Goal: Task Accomplishment & Management: Manage account settings

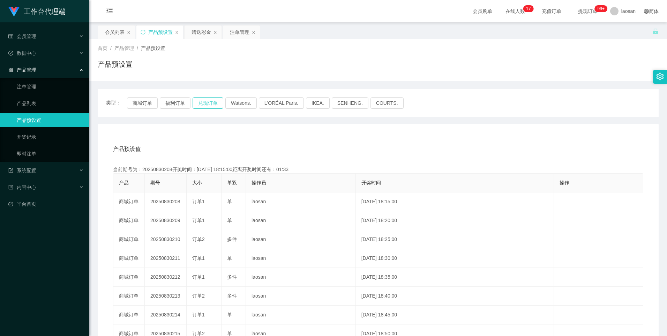
click at [203, 104] on button "兑现订单" at bounding box center [208, 102] width 31 height 11
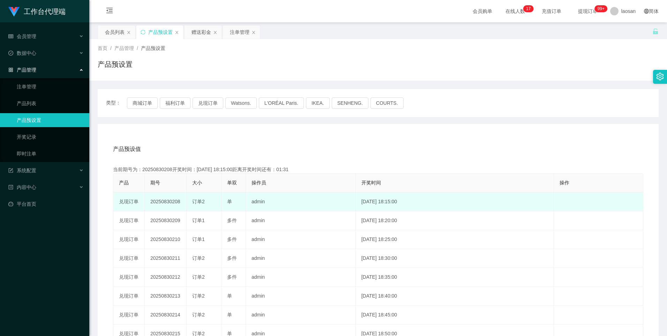
drag, startPoint x: 172, startPoint y: 203, endPoint x: 240, endPoint y: 200, distance: 68.1
click at [240, 200] on tr "兑现订单 20250830208 订单2 单 admin 2025-08-30 18:15:00 编 辑 限制投注" at bounding box center [378, 201] width 530 height 19
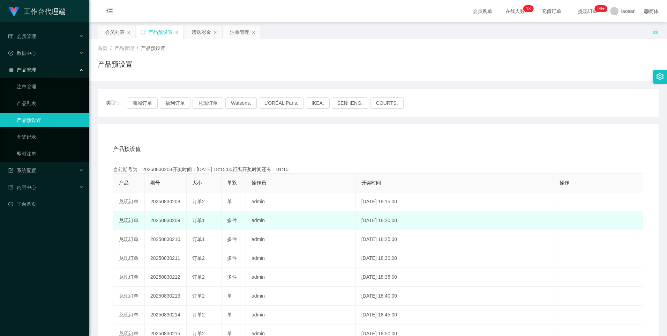
click at [207, 218] on div "订单1" at bounding box center [203, 220] width 23 height 7
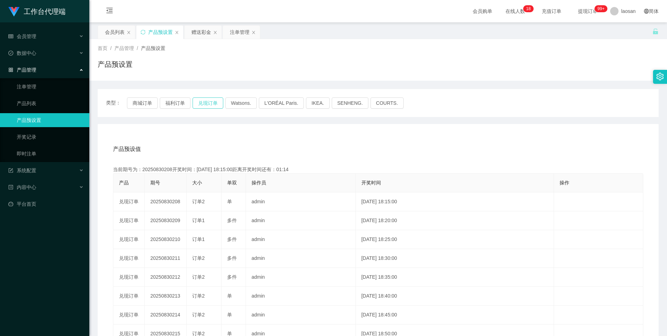
click at [210, 104] on button "兑现订单" at bounding box center [208, 102] width 31 height 11
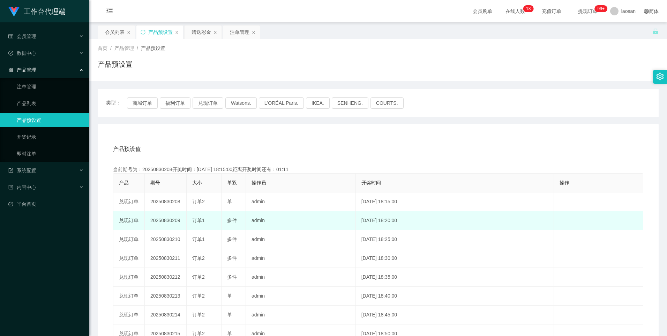
drag, startPoint x: 171, startPoint y: 221, endPoint x: 242, endPoint y: 221, distance: 71.2
click at [242, 221] on tr "兑现订单 20250830209 订单1 多件 admin 2025-08-30 18:20:00 编 辑 限制投注" at bounding box center [378, 220] width 530 height 19
click at [190, 212] on td "订单1" at bounding box center [204, 220] width 35 height 19
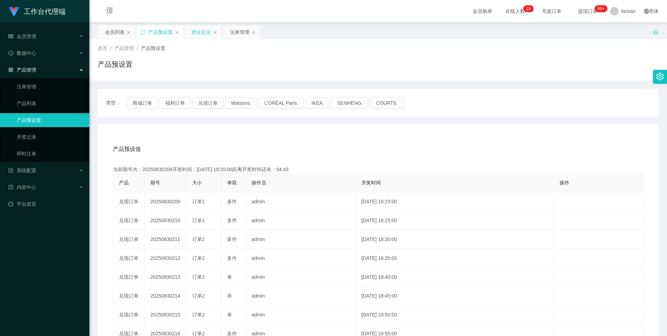
click at [209, 34] on div "赠送彩金" at bounding box center [202, 31] width 20 height 13
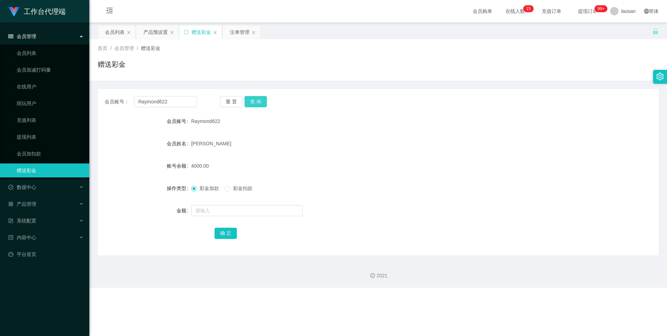
click at [261, 98] on button "查 询" at bounding box center [256, 101] width 22 height 11
drag, startPoint x: 176, startPoint y: 99, endPoint x: 132, endPoint y: 104, distance: 43.8
click at [132, 104] on div "会员账号： Raymond622" at bounding box center [151, 101] width 92 height 11
paste input "Ypp8771"
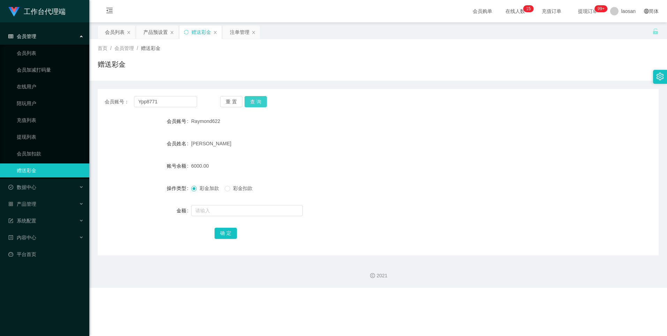
click at [258, 99] on button "查 询" at bounding box center [256, 101] width 22 height 11
drag, startPoint x: 174, startPoint y: 100, endPoint x: 114, endPoint y: 106, distance: 60.0
click at [114, 106] on div "会员账号： Ypp8771" at bounding box center [151, 101] width 92 height 11
paste input "dhp10"
type input "dhp101"
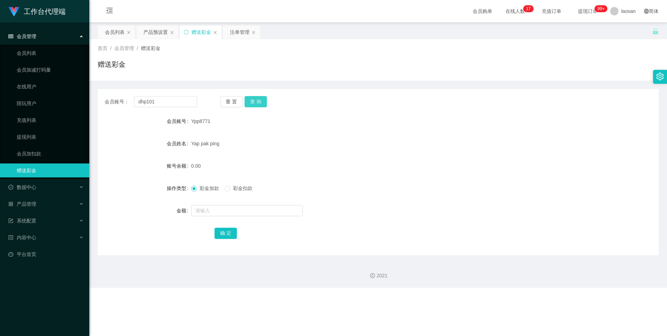
click at [253, 98] on button "查 询" at bounding box center [256, 101] width 22 height 11
click at [224, 206] on input "text" at bounding box center [247, 210] width 112 height 11
type input "7000"
click at [229, 229] on button "确 定" at bounding box center [226, 232] width 22 height 11
click at [377, 160] on div "15000.00" at bounding box center [354, 166] width 327 height 14
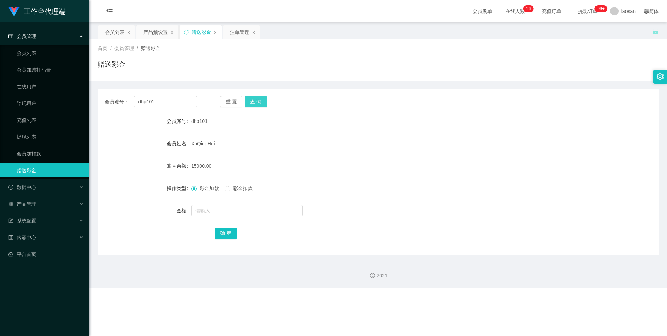
click at [264, 97] on button "查 询" at bounding box center [256, 101] width 22 height 11
click at [264, 97] on button "查 询" at bounding box center [260, 101] width 30 height 11
click at [264, 97] on button "查 询" at bounding box center [256, 101] width 22 height 11
click at [231, 36] on div "注单管理" at bounding box center [240, 31] width 20 height 13
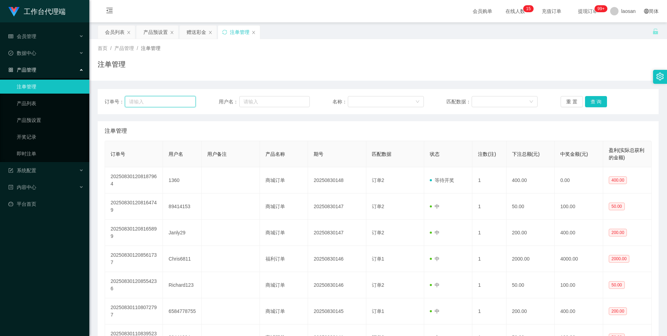
drag, startPoint x: 166, startPoint y: 103, endPoint x: 283, endPoint y: 96, distance: 117.1
click at [166, 103] on input "text" at bounding box center [160, 101] width 71 height 11
paste input "dhp101"
type input "dhp101"
click at [594, 102] on button "查 询" at bounding box center [596, 101] width 22 height 11
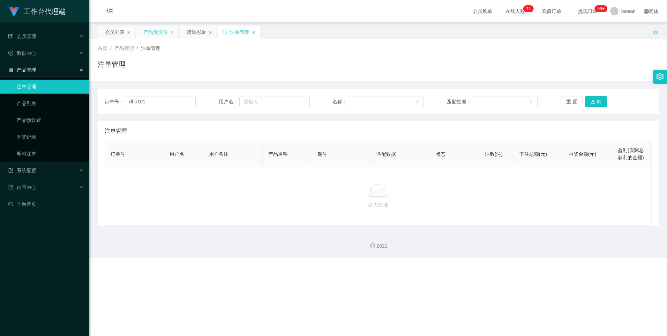
click at [153, 35] on div "产品预设置" at bounding box center [155, 31] width 24 height 13
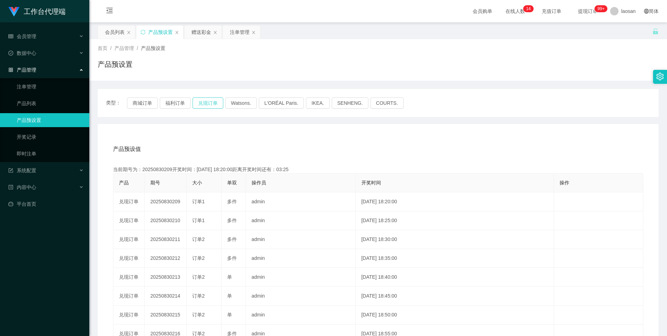
click at [209, 100] on button "兑现订单" at bounding box center [208, 102] width 31 height 11
click at [199, 36] on div "赠送彩金" at bounding box center [202, 31] width 20 height 13
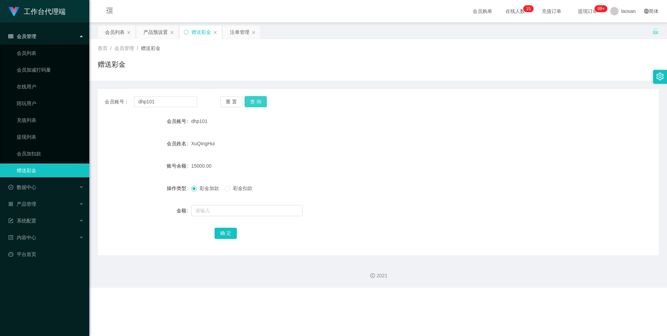
click at [259, 102] on button "查 询" at bounding box center [256, 101] width 22 height 11
click at [242, 39] on div "注单管理" at bounding box center [242, 38] width 26 height 27
click at [238, 30] on div "注单管理" at bounding box center [240, 31] width 20 height 13
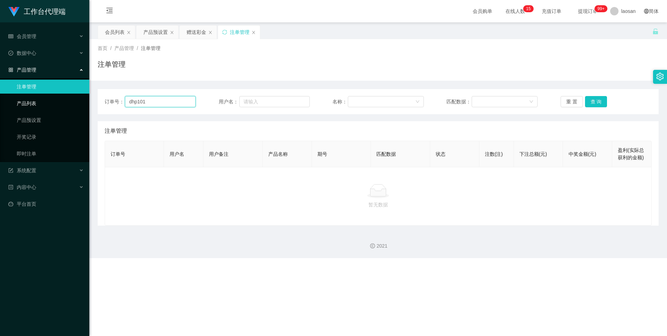
drag, startPoint x: 161, startPoint y: 98, endPoint x: 65, endPoint y: 102, distance: 96.0
click at [65, 102] on section "工作台代理端 会员管理 会员列表 会员加减打码量 在线用户 陪玩用户 充值列表 提现列表 会员加扣款 赠送彩金 数据中心 产品管理 注单管理 产品列表 产品预…" at bounding box center [333, 129] width 667 height 258
click at [274, 100] on input "text" at bounding box center [274, 101] width 70 height 11
paste input "dhp101"
type input "dhp101"
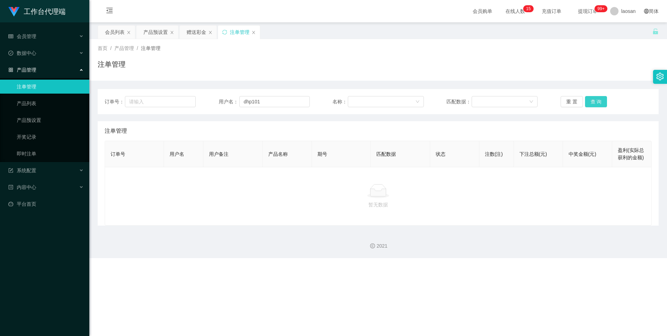
click at [604, 101] on div "重 置 查 询" at bounding box center [606, 101] width 91 height 11
click at [604, 101] on button "查 询" at bounding box center [596, 101] width 22 height 11
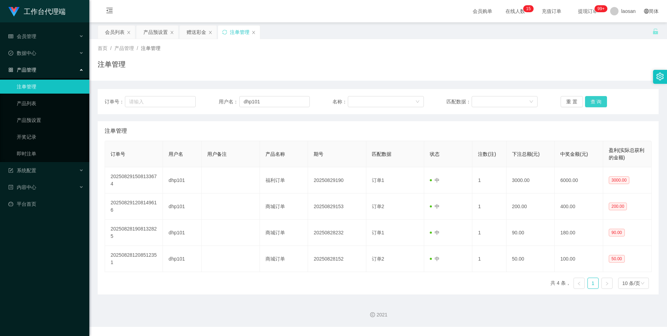
click at [600, 102] on button "查 询" at bounding box center [596, 101] width 22 height 11
click at [588, 99] on button "查 询" at bounding box center [596, 101] width 22 height 11
click at [597, 100] on button "查 询" at bounding box center [596, 101] width 22 height 11
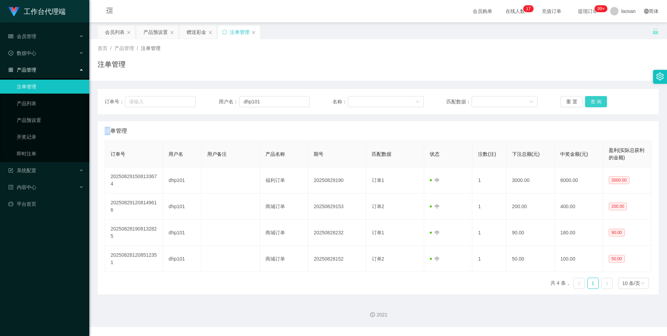
click at [597, 100] on div "重 置 查 询" at bounding box center [606, 101] width 91 height 11
click at [590, 103] on button "查 询" at bounding box center [596, 101] width 22 height 11
click at [591, 102] on button "查 询" at bounding box center [596, 101] width 22 height 11
click at [592, 102] on button "查 询" at bounding box center [596, 101] width 22 height 11
click at [593, 102] on div "重 置 查 询" at bounding box center [606, 101] width 91 height 11
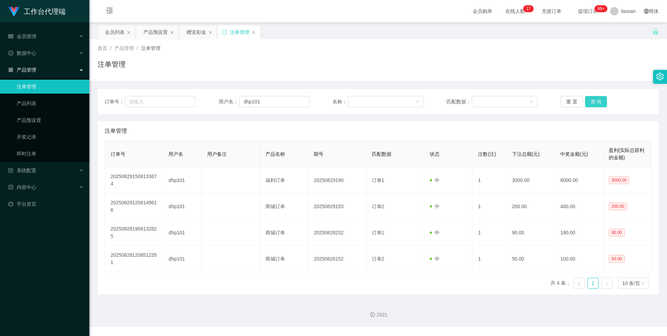
click at [596, 97] on button "查 询" at bounding box center [596, 101] width 22 height 11
click at [600, 97] on button "查 询" at bounding box center [596, 101] width 22 height 11
click at [593, 96] on button "查 询" at bounding box center [596, 101] width 22 height 11
click at [593, 104] on button "查 询" at bounding box center [596, 101] width 22 height 11
click at [596, 99] on button "查 询" at bounding box center [596, 101] width 22 height 11
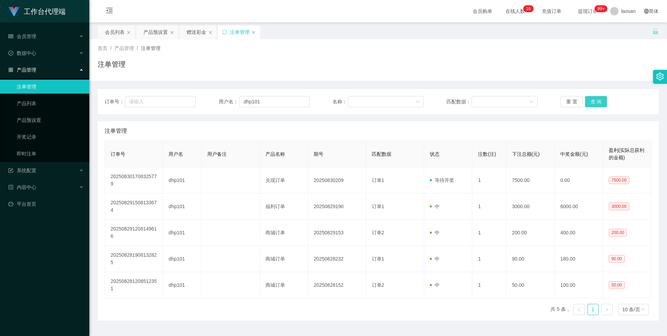
click at [596, 99] on button "查 询" at bounding box center [596, 101] width 22 height 11
click at [596, 99] on div "重 置 查 询" at bounding box center [606, 101] width 91 height 11
click at [592, 106] on button "查 询" at bounding box center [596, 101] width 22 height 11
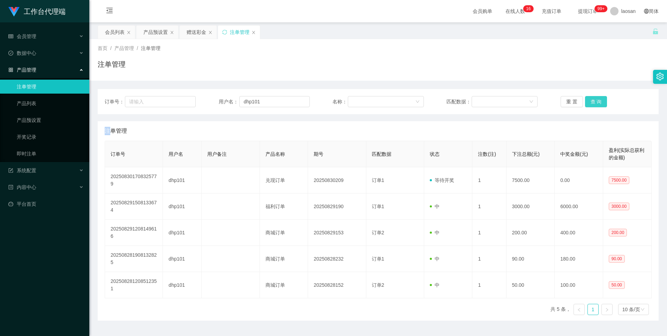
click at [597, 101] on button "查 询" at bounding box center [596, 101] width 22 height 11
click at [597, 101] on button "查 询" at bounding box center [600, 101] width 30 height 11
click at [597, 101] on button "查 询" at bounding box center [596, 101] width 22 height 11
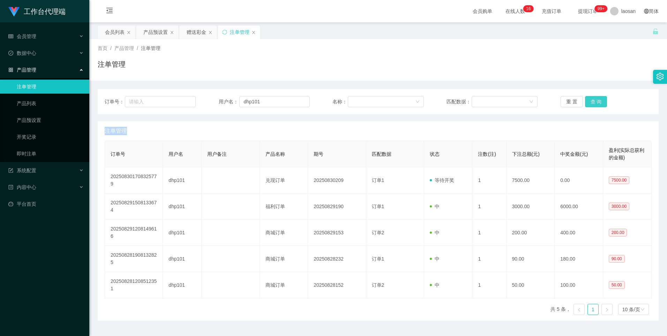
click at [597, 101] on div "重 置 查 询" at bounding box center [606, 101] width 91 height 11
click at [600, 103] on button "查 询" at bounding box center [596, 101] width 22 height 11
click at [600, 103] on div "重 置 查 询" at bounding box center [606, 101] width 91 height 11
click at [594, 104] on button "查 询" at bounding box center [596, 101] width 22 height 11
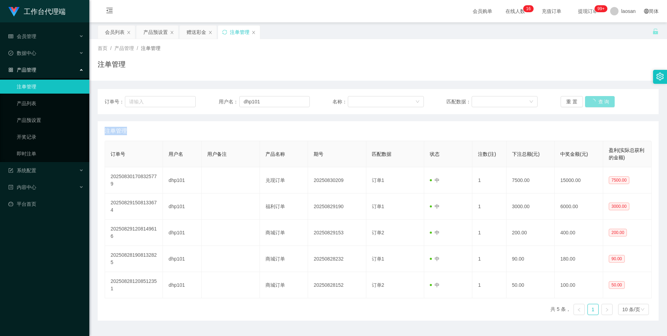
click at [594, 104] on button "查 询" at bounding box center [600, 101] width 30 height 11
click at [585, 104] on button "查 询" at bounding box center [596, 101] width 22 height 11
click at [583, 104] on div "重 置 查 询" at bounding box center [606, 101] width 91 height 11
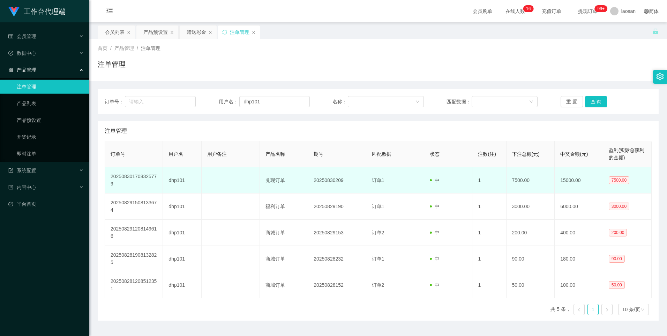
click at [335, 181] on td "20250830209" at bounding box center [337, 180] width 58 height 26
copy td "20250830209"
click at [326, 180] on td "20250830209" at bounding box center [337, 180] width 58 height 26
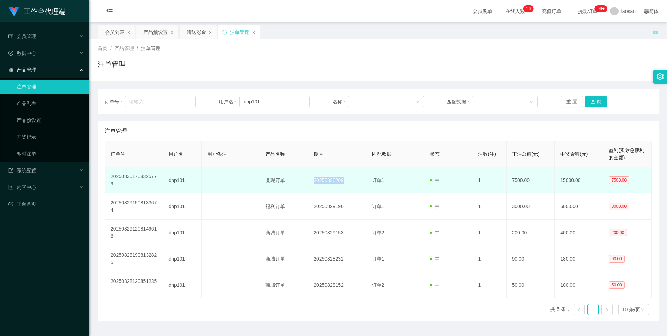
click at [326, 180] on td "20250830209" at bounding box center [337, 180] width 58 height 26
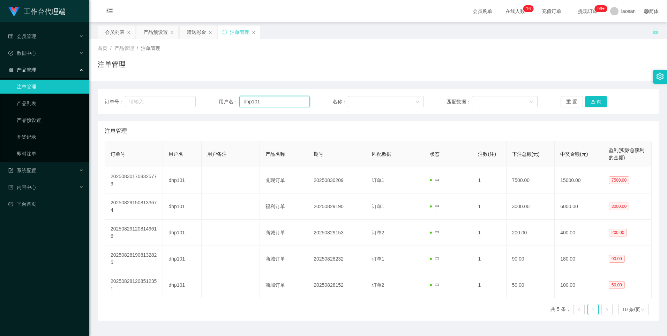
drag, startPoint x: 265, startPoint y: 100, endPoint x: 227, endPoint y: 100, distance: 38.0
click at [227, 100] on div "用户名： dhp101" at bounding box center [264, 101] width 91 height 11
click at [268, 109] on div "订单号： 用户名： dhp101 名称： 匹配数据： 重 置 查 询" at bounding box center [378, 101] width 561 height 25
drag, startPoint x: 268, startPoint y: 102, endPoint x: 225, endPoint y: 99, distance: 43.7
click at [225, 99] on div "用户名： dhp101" at bounding box center [264, 101] width 91 height 11
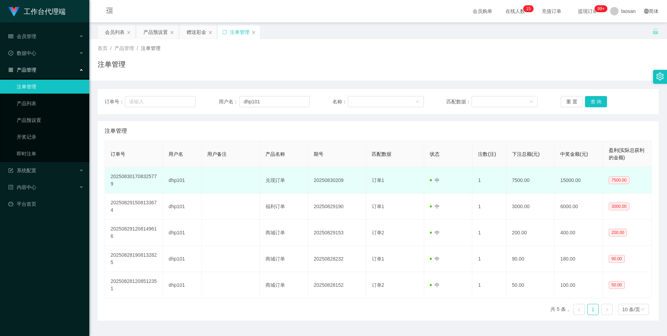
click at [330, 179] on td "20250830209" at bounding box center [337, 180] width 58 height 26
copy td "20250830209"
click at [332, 178] on td "20250830209" at bounding box center [337, 180] width 58 height 26
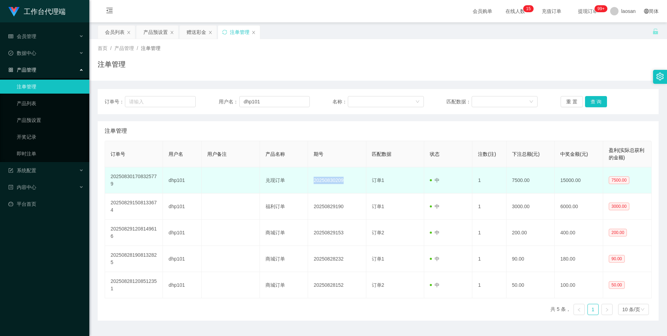
click at [343, 179] on td "20250830209" at bounding box center [337, 180] width 58 height 26
drag, startPoint x: 345, startPoint y: 180, endPoint x: 308, endPoint y: 180, distance: 37.0
click at [308, 180] on td "20250830209" at bounding box center [337, 180] width 58 height 26
copy td "20250830209"
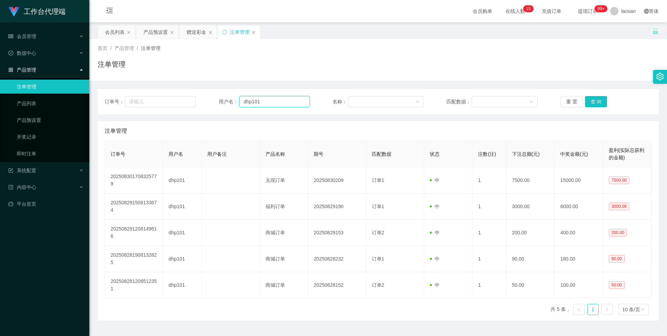
drag, startPoint x: 266, startPoint y: 99, endPoint x: 266, endPoint y: 102, distance: 3.5
click at [266, 100] on input "dhp101" at bounding box center [274, 101] width 70 height 11
click at [266, 102] on input "dhp101" at bounding box center [274, 101] width 70 height 11
click at [265, 102] on input "dhp101" at bounding box center [274, 101] width 70 height 11
click at [595, 102] on button "查 询" at bounding box center [596, 101] width 22 height 11
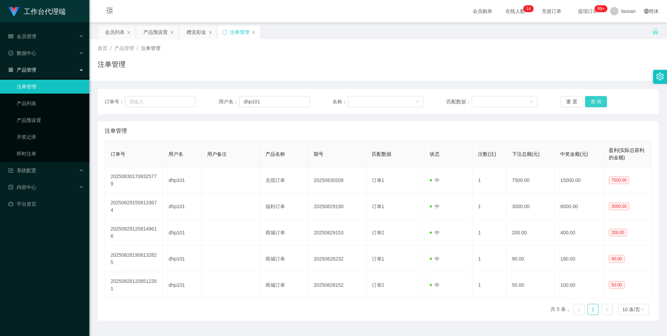
click at [595, 102] on div "重 置 查 询" at bounding box center [606, 101] width 91 height 11
drag, startPoint x: 595, startPoint y: 102, endPoint x: 524, endPoint y: 138, distance: 79.4
click at [594, 102] on button "查 询" at bounding box center [596, 101] width 22 height 11
click at [594, 102] on div "重 置 查 询" at bounding box center [606, 101] width 91 height 11
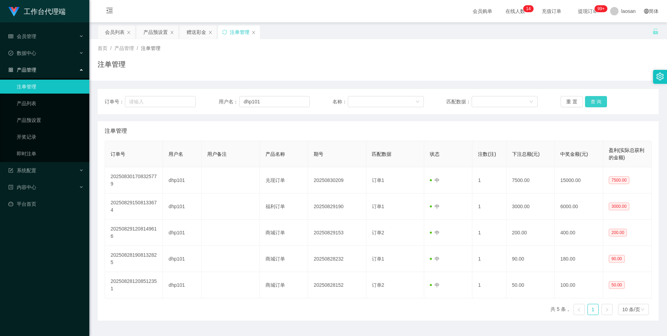
drag, startPoint x: 594, startPoint y: 102, endPoint x: 591, endPoint y: 104, distance: 3.6
click at [594, 102] on button "查 询" at bounding box center [596, 101] width 22 height 11
click at [111, 32] on div "会员列表" at bounding box center [115, 31] width 20 height 13
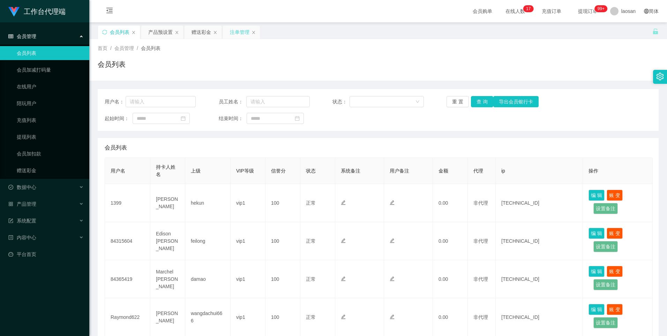
click at [243, 34] on div "注单管理" at bounding box center [240, 31] width 20 height 13
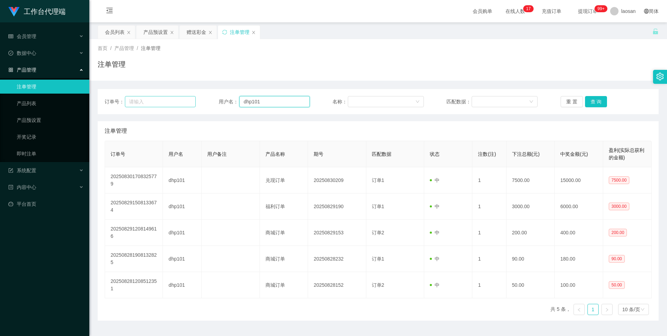
drag, startPoint x: 261, startPoint y: 100, endPoint x: 186, endPoint y: 97, distance: 75.8
click at [186, 97] on div "订单号： 用户名： dhp101 名称： 匹配数据： 重 置 查 询" at bounding box center [378, 101] width 547 height 11
drag, startPoint x: 116, startPoint y: 29, endPoint x: 182, endPoint y: 73, distance: 79.6
click at [117, 29] on div "会员列表" at bounding box center [115, 31] width 20 height 13
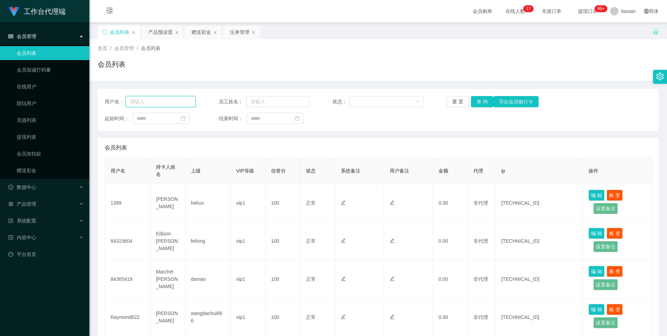
drag, startPoint x: 146, startPoint y: 102, endPoint x: 202, endPoint y: 107, distance: 56.4
click at [151, 103] on input "text" at bounding box center [161, 101] width 70 height 11
paste input "dhp101"
type input "dhp101"
click at [480, 99] on button "查 询" at bounding box center [482, 101] width 22 height 11
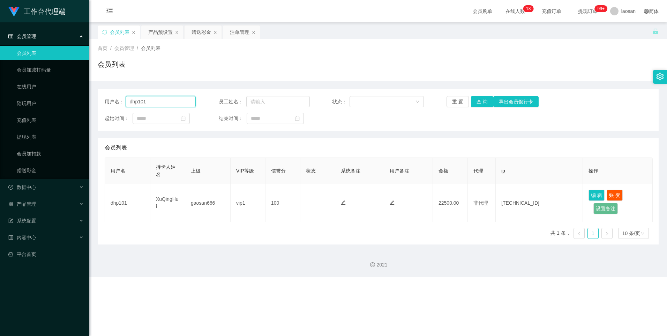
click at [158, 105] on input "dhp101" at bounding box center [161, 101] width 70 height 11
click at [157, 103] on input "dhp101" at bounding box center [161, 101] width 70 height 11
click at [164, 104] on input "dhp101" at bounding box center [161, 101] width 70 height 11
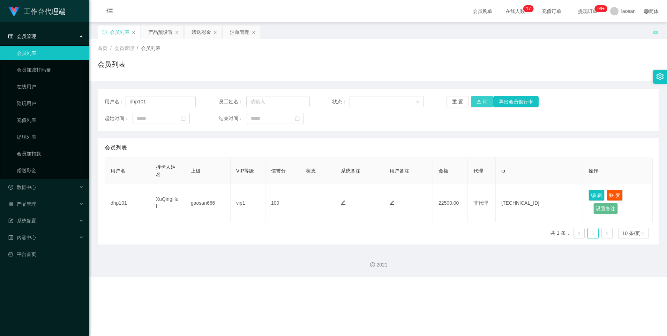
click at [484, 99] on button "查 询" at bounding box center [482, 101] width 22 height 11
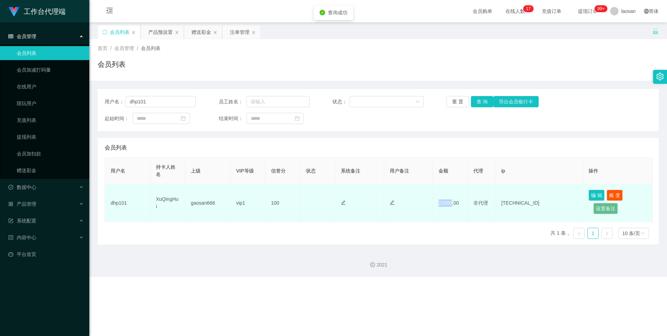
drag, startPoint x: 438, startPoint y: 203, endPoint x: 451, endPoint y: 204, distance: 12.6
click at [451, 204] on td "22500.00" at bounding box center [450, 203] width 35 height 38
